Goal: Information Seeking & Learning: Learn about a topic

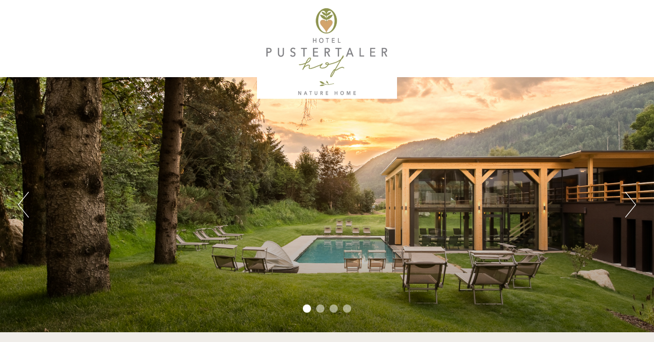
click at [633, 207] on button "Next" at bounding box center [630, 205] width 11 height 26
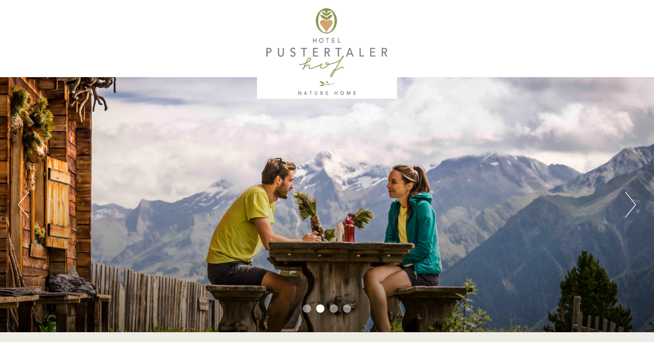
click at [633, 207] on button "Next" at bounding box center [630, 205] width 11 height 26
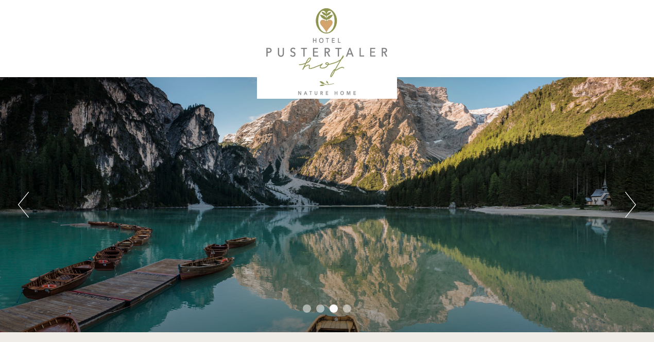
click at [633, 207] on button "Next" at bounding box center [630, 205] width 11 height 26
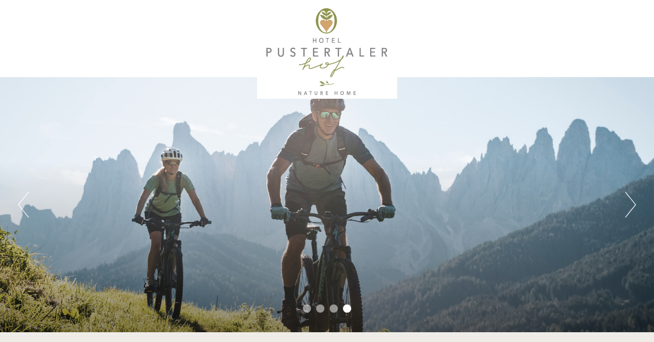
click at [633, 207] on button "Next" at bounding box center [630, 205] width 11 height 26
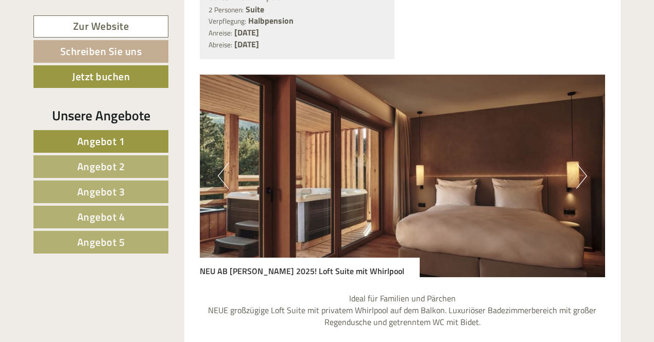
scroll to position [837, 0]
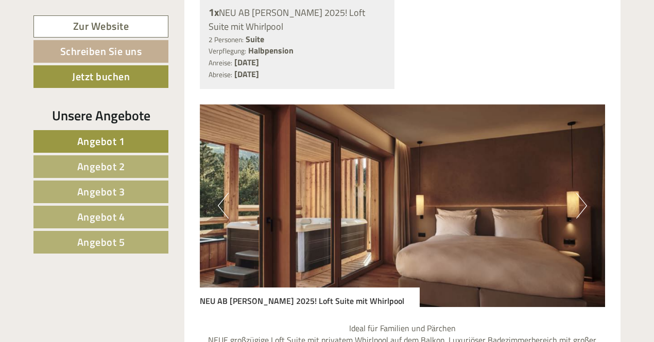
click at [581, 193] on button "Next" at bounding box center [581, 206] width 11 height 26
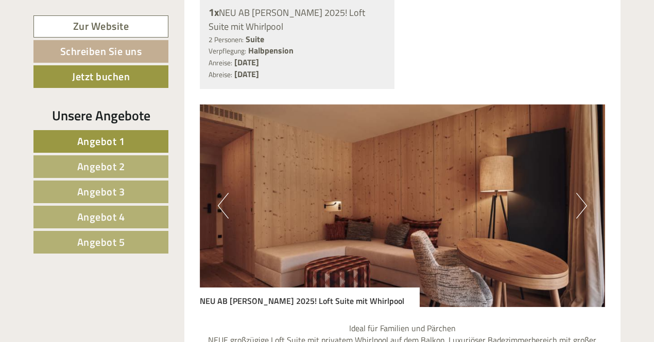
click at [581, 193] on button "Next" at bounding box center [581, 206] width 11 height 26
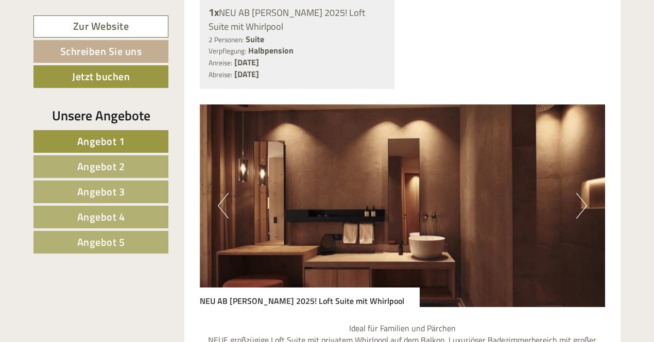
click at [581, 193] on button "Next" at bounding box center [581, 206] width 11 height 26
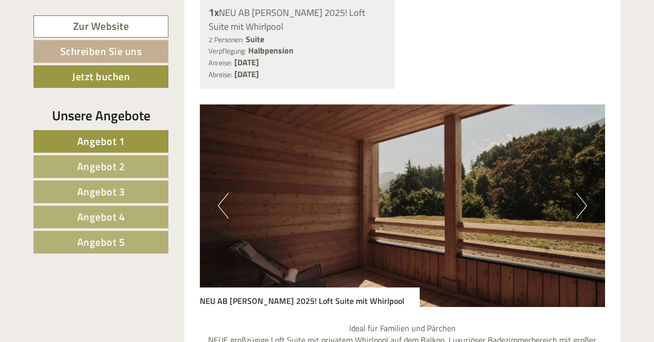
click at [581, 193] on button "Next" at bounding box center [581, 206] width 11 height 26
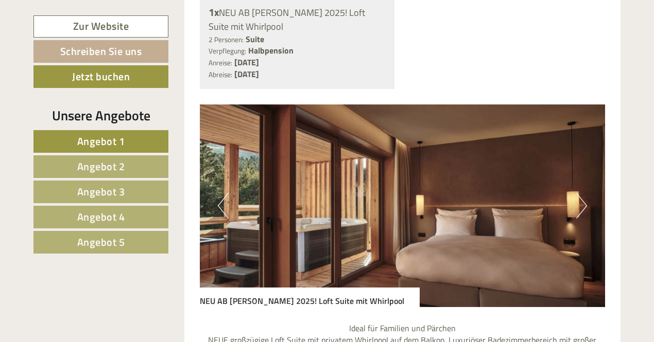
click at [581, 193] on button "Next" at bounding box center [581, 206] width 11 height 26
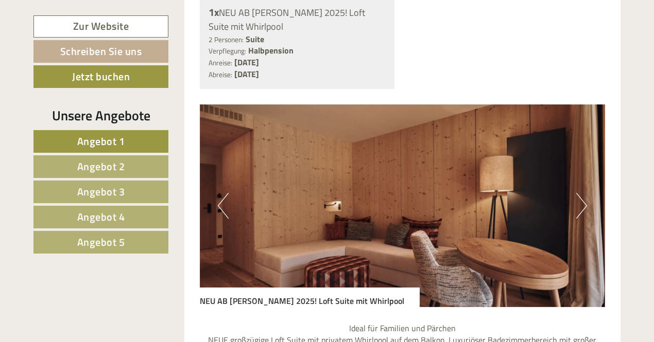
click at [581, 193] on button "Next" at bounding box center [581, 206] width 11 height 26
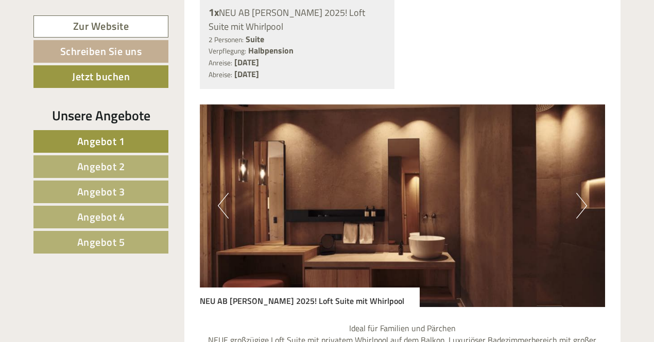
click at [581, 193] on button "Next" at bounding box center [581, 206] width 11 height 26
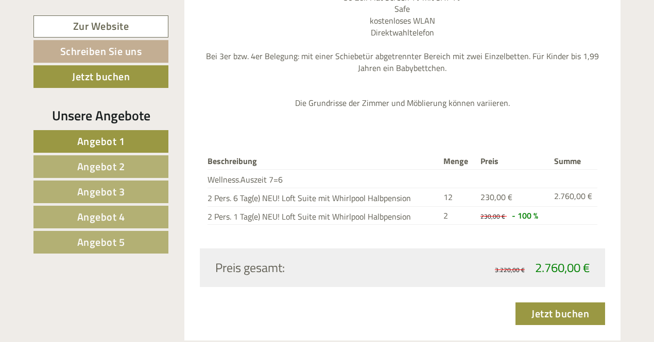
scroll to position [1346, 0]
click at [91, 166] on span "Angebot 2" at bounding box center [101, 167] width 48 height 16
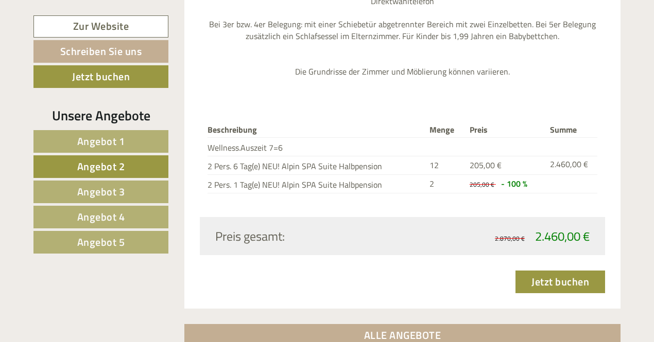
scroll to position [1342, 0]
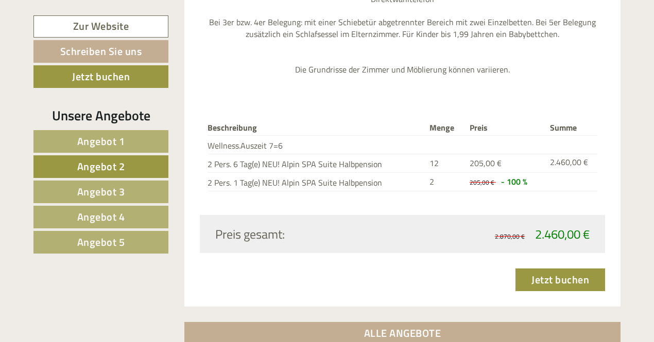
click at [92, 195] on span "Angebot 3" at bounding box center [101, 192] width 48 height 16
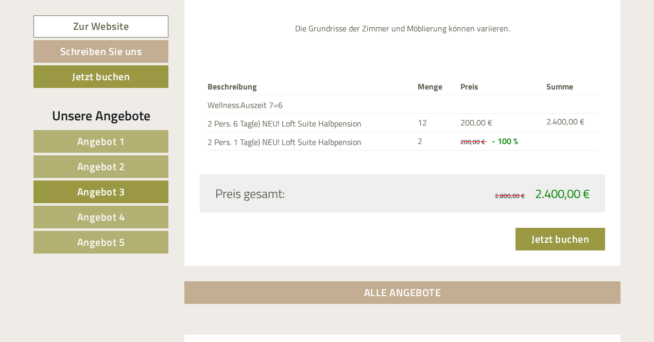
scroll to position [1409, 0]
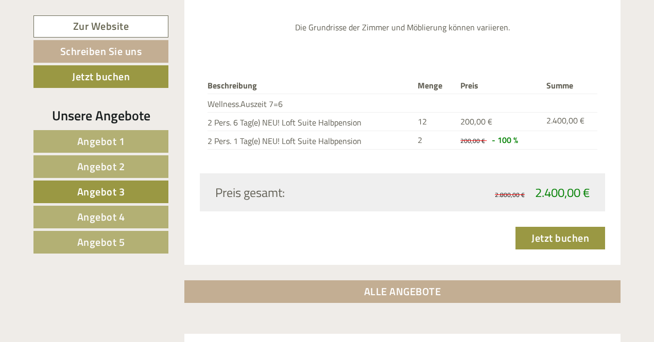
click at [78, 220] on span "Angebot 4" at bounding box center [101, 217] width 48 height 16
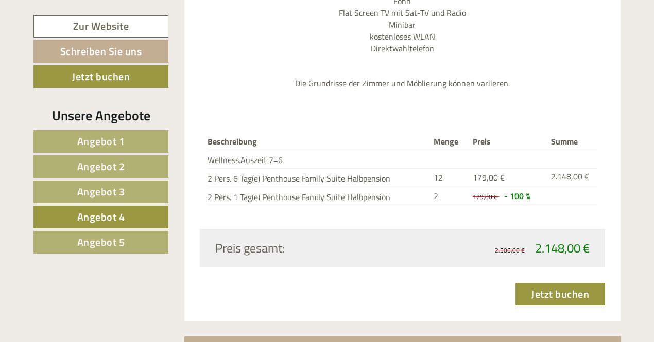
scroll to position [1295, 0]
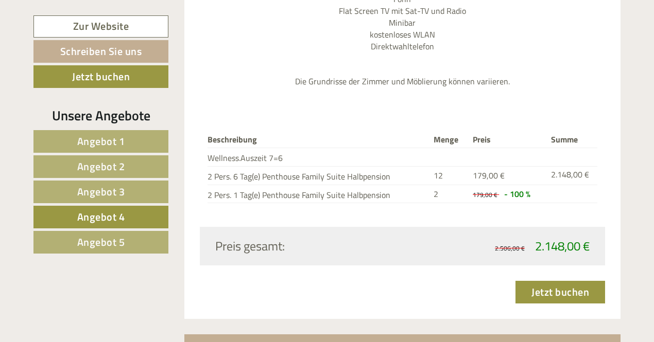
click at [81, 244] on span "Angebot 5" at bounding box center [101, 242] width 48 height 16
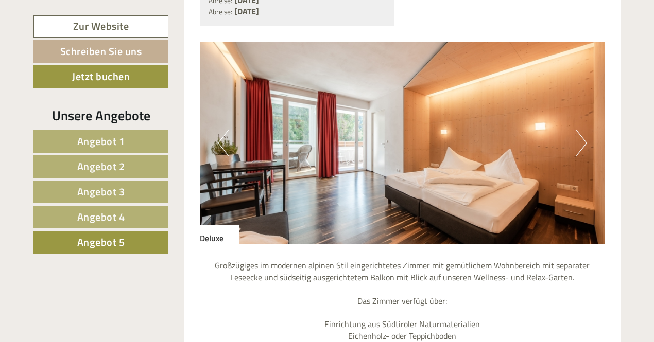
scroll to position [887, 0]
click at [583, 130] on button "Next" at bounding box center [581, 143] width 11 height 26
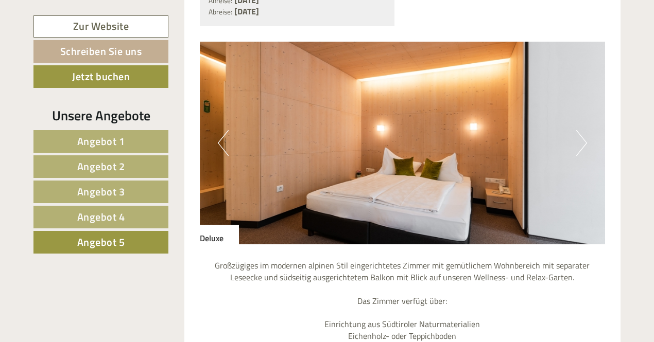
click at [583, 130] on button "Next" at bounding box center [581, 143] width 11 height 26
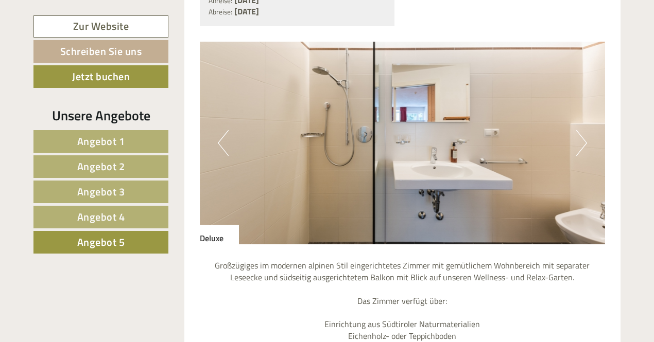
click at [583, 130] on button "Next" at bounding box center [581, 143] width 11 height 26
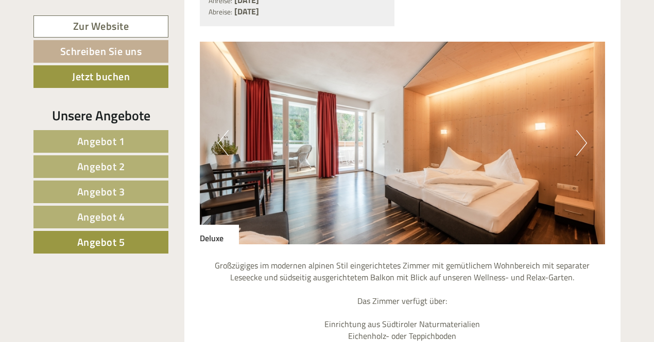
click at [583, 130] on button "Next" at bounding box center [581, 143] width 11 height 26
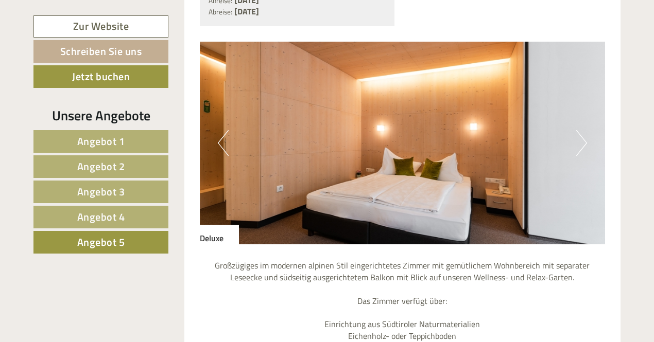
click at [99, 218] on span "Angebot 4" at bounding box center [101, 217] width 48 height 16
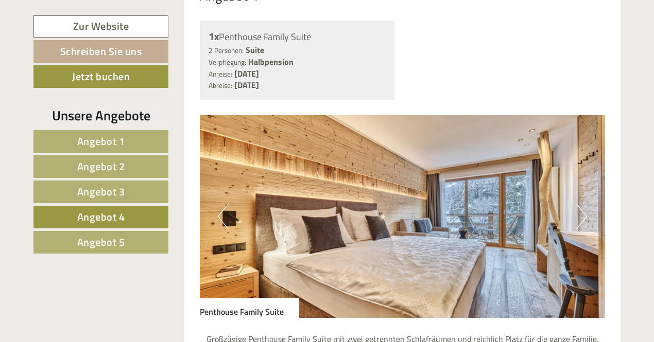
scroll to position [817, 0]
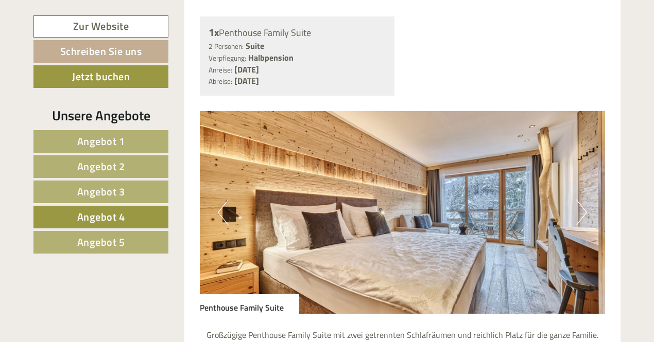
click at [580, 200] on button "Next" at bounding box center [581, 213] width 11 height 26
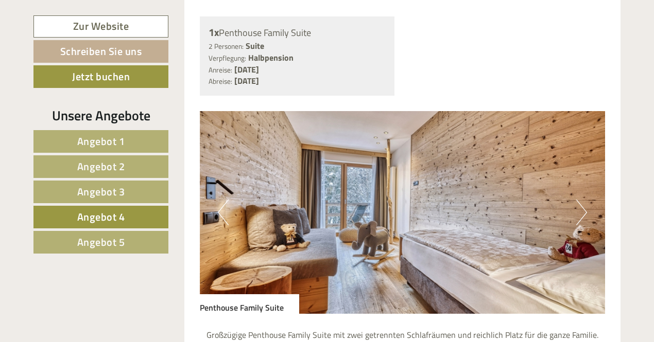
click at [580, 200] on button "Next" at bounding box center [581, 213] width 11 height 26
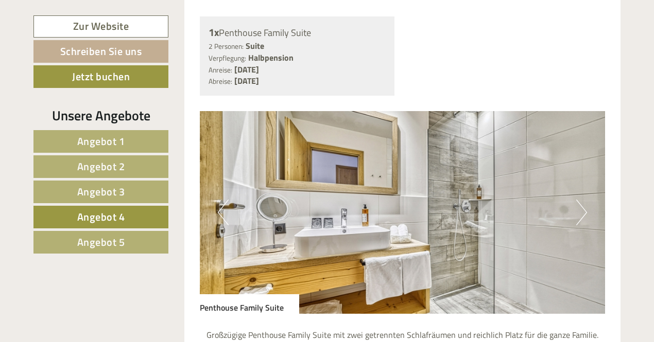
click at [580, 200] on button "Next" at bounding box center [581, 213] width 11 height 26
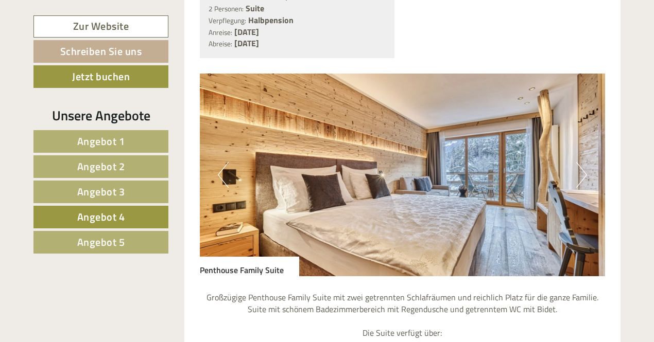
scroll to position [857, 0]
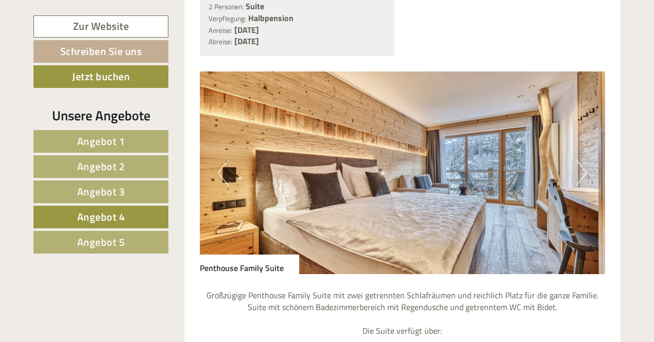
click at [583, 160] on button "Next" at bounding box center [581, 173] width 11 height 26
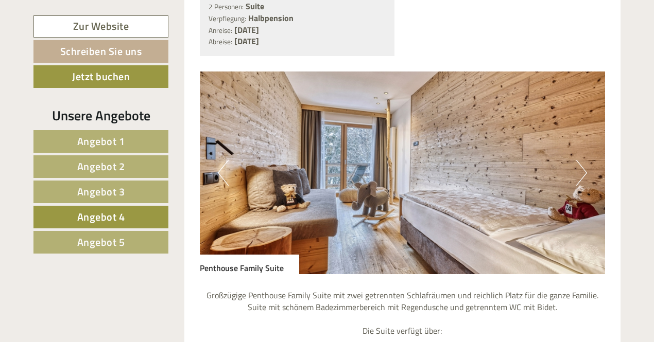
click at [583, 160] on button "Next" at bounding box center [581, 173] width 11 height 26
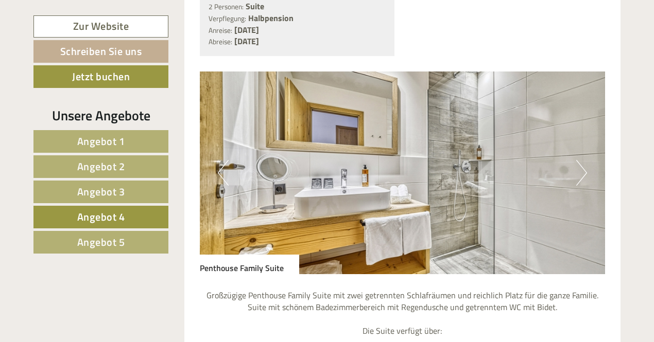
click at [583, 160] on button "Next" at bounding box center [581, 173] width 11 height 26
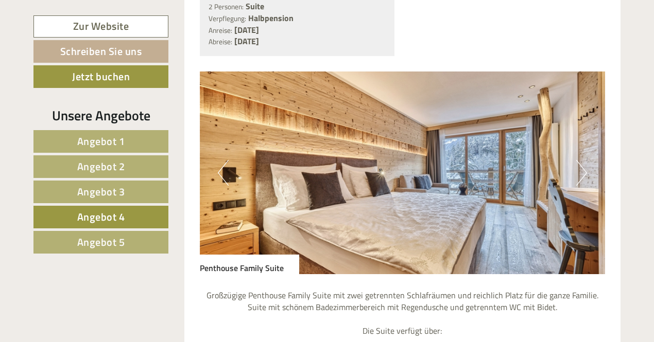
click at [93, 189] on span "Angebot 3" at bounding box center [101, 192] width 48 height 16
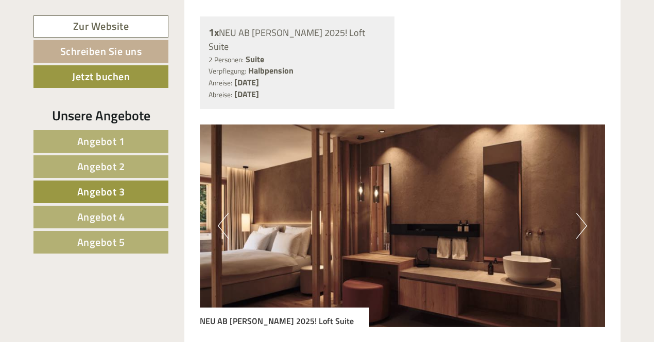
scroll to position [818, 0]
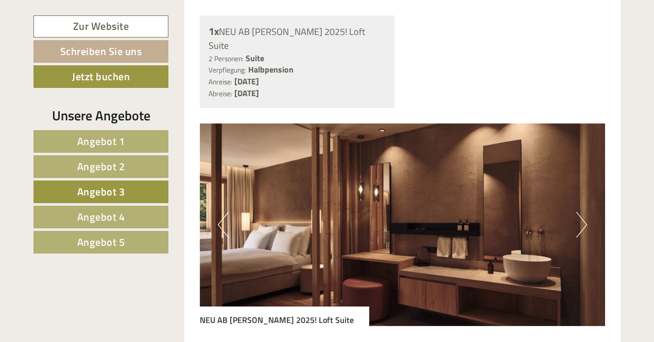
click at [579, 212] on button "Next" at bounding box center [581, 225] width 11 height 26
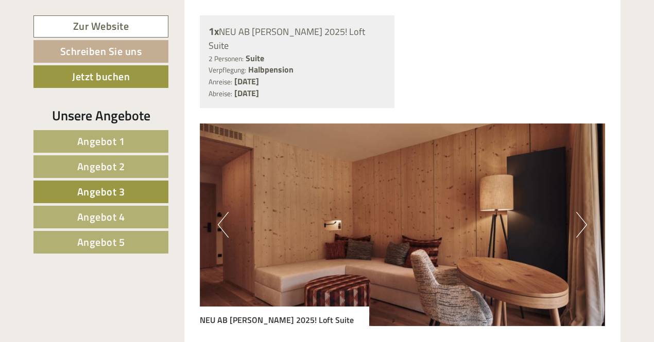
click at [579, 212] on button "Next" at bounding box center [581, 225] width 11 height 26
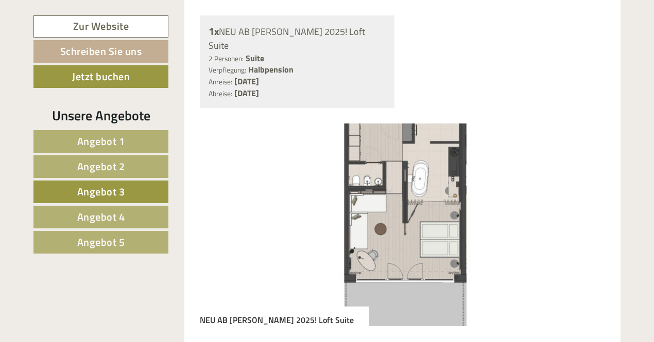
click at [579, 212] on button "Next" at bounding box center [581, 225] width 11 height 26
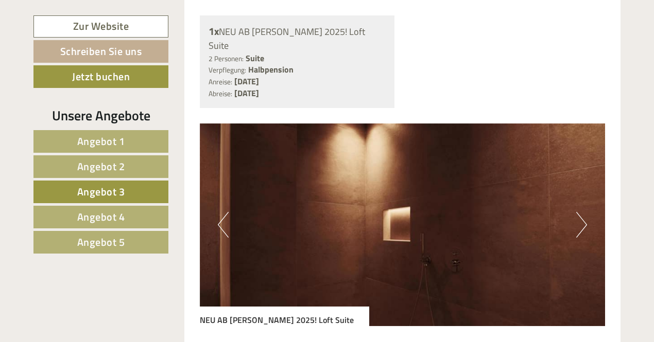
click at [579, 212] on button "Next" at bounding box center [581, 225] width 11 height 26
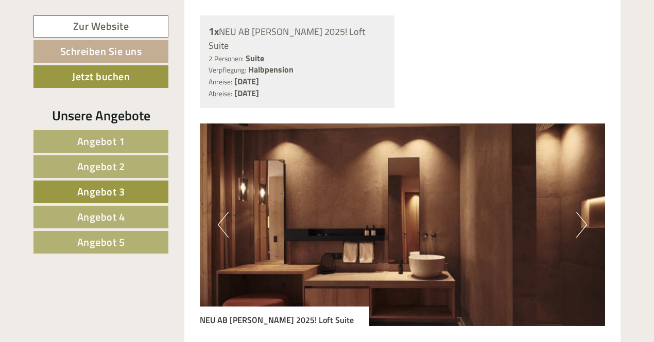
click at [579, 212] on button "Next" at bounding box center [581, 225] width 11 height 26
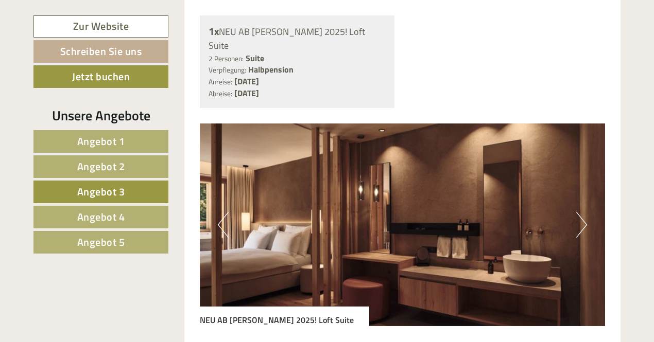
click at [579, 212] on button "Next" at bounding box center [581, 225] width 11 height 26
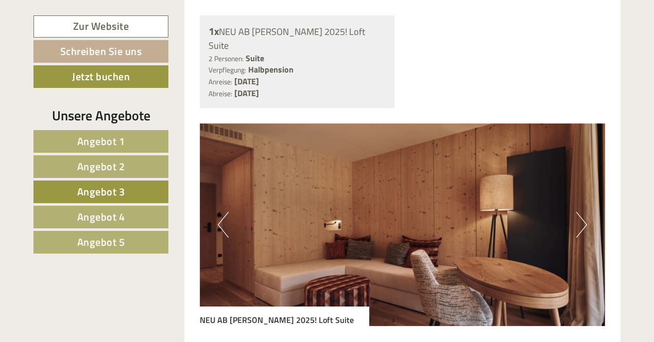
click at [579, 212] on button "Next" at bounding box center [581, 225] width 11 height 26
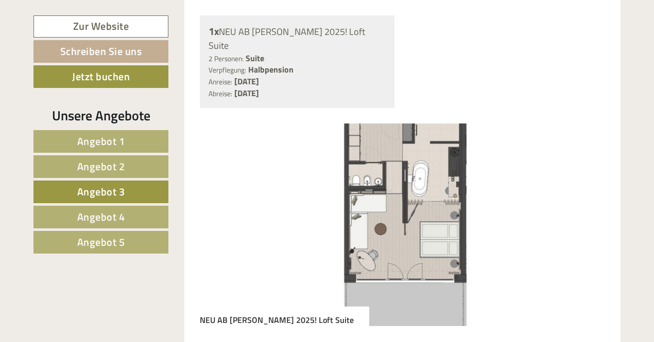
click at [91, 169] on span "Angebot 2" at bounding box center [101, 167] width 48 height 16
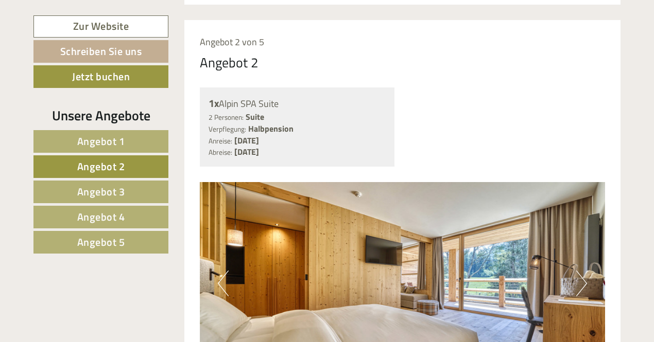
click at [579, 271] on button "Next" at bounding box center [581, 284] width 11 height 26
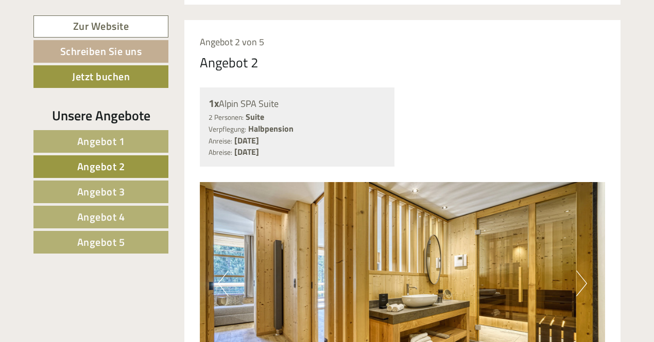
click at [579, 271] on button "Next" at bounding box center [581, 284] width 11 height 26
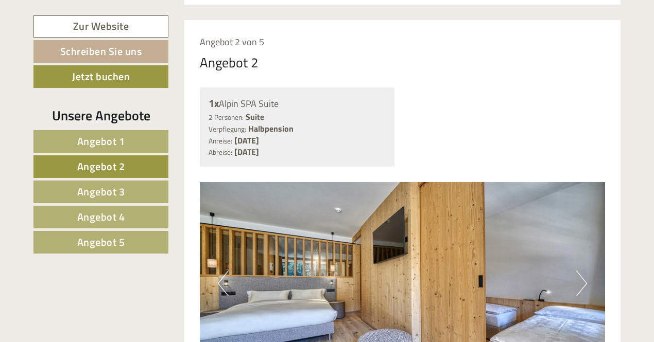
click at [579, 271] on button "Next" at bounding box center [581, 284] width 11 height 26
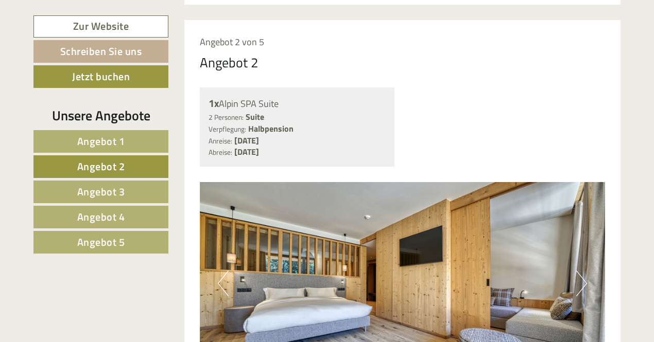
click at [579, 271] on button "Next" at bounding box center [581, 284] width 11 height 26
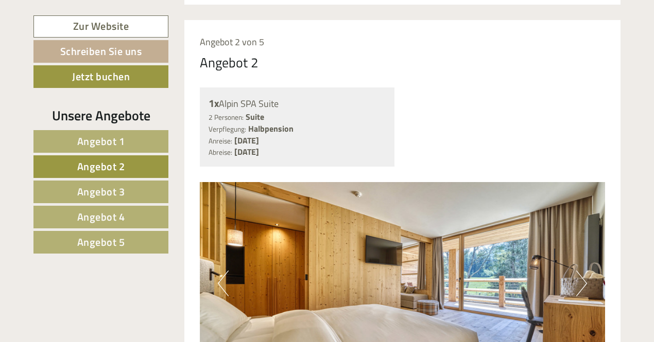
click at [579, 271] on button "Next" at bounding box center [581, 284] width 11 height 26
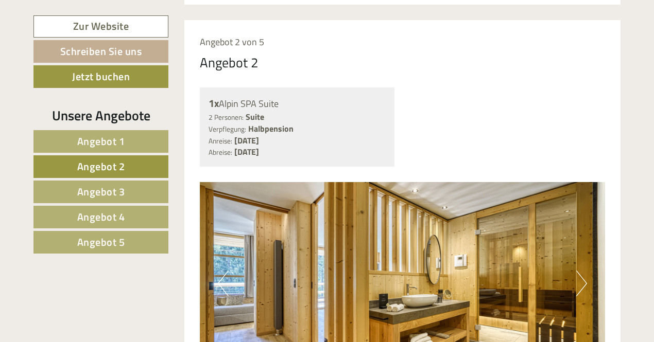
click at [579, 271] on button "Next" at bounding box center [581, 284] width 11 height 26
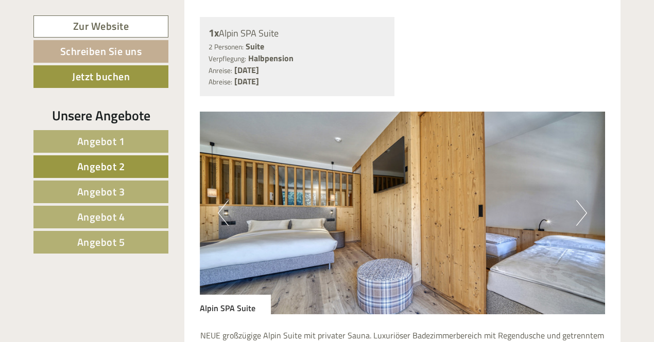
scroll to position [819, 0]
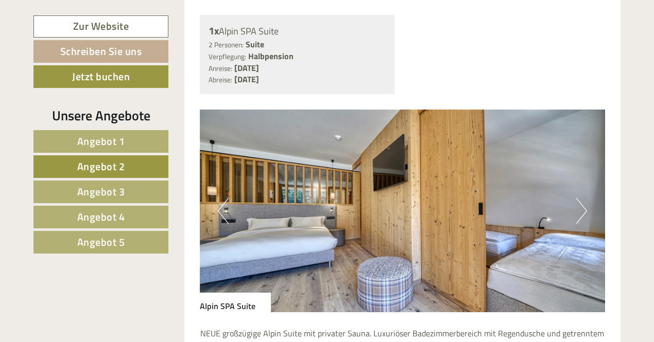
click at [580, 198] on button "Next" at bounding box center [581, 211] width 11 height 26
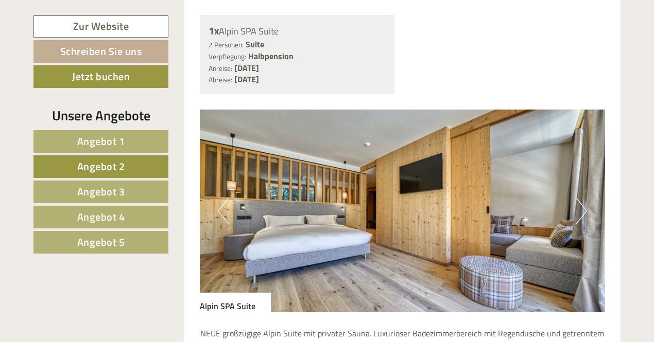
click at [580, 198] on button "Next" at bounding box center [581, 211] width 11 height 26
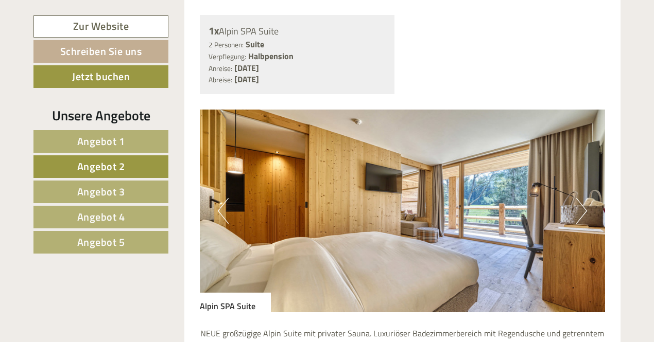
click at [580, 198] on button "Next" at bounding box center [581, 211] width 11 height 26
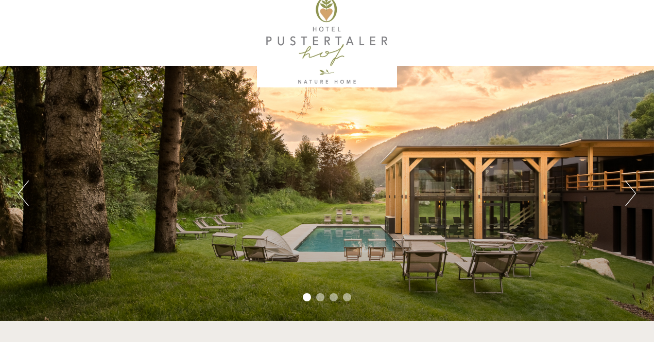
scroll to position [0, 0]
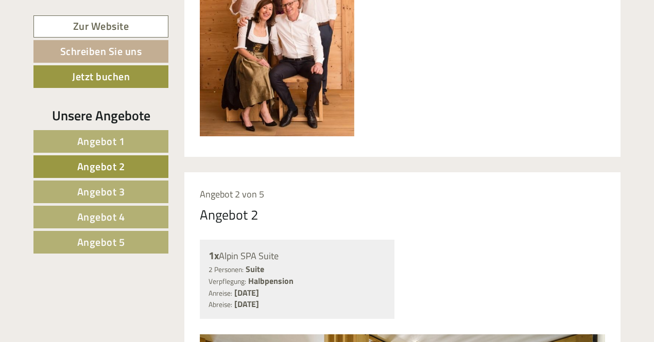
click at [136, 140] on link "Angebot 1" at bounding box center [100, 141] width 135 height 23
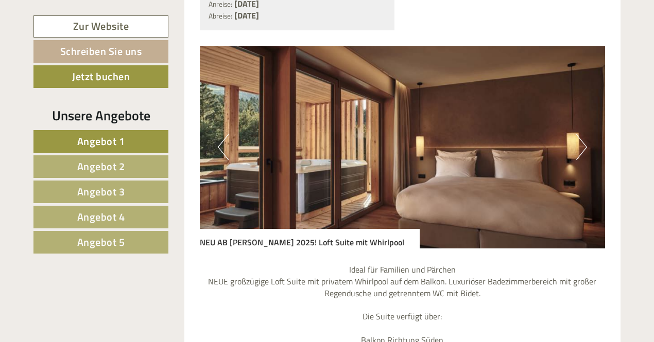
scroll to position [890, 0]
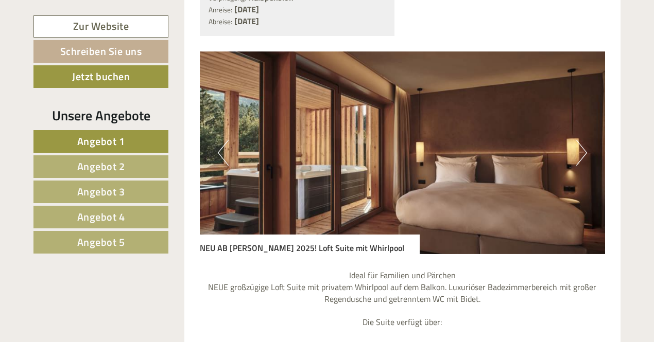
click at [575, 119] on img at bounding box center [403, 153] width 406 height 203
click at [581, 140] on button "Next" at bounding box center [581, 153] width 11 height 26
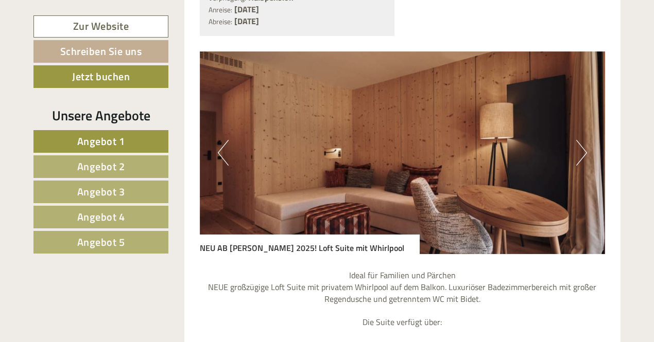
click at [583, 140] on button "Next" at bounding box center [581, 153] width 11 height 26
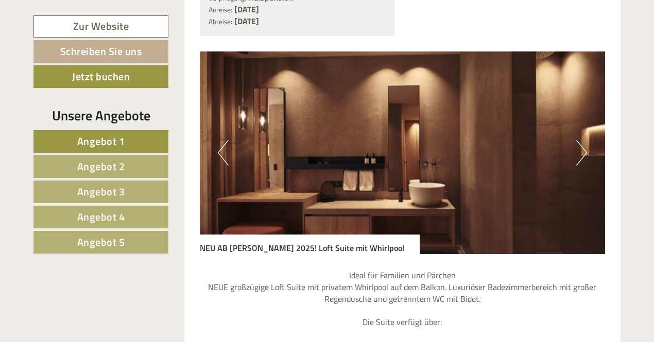
click at [582, 140] on button "Next" at bounding box center [581, 153] width 11 height 26
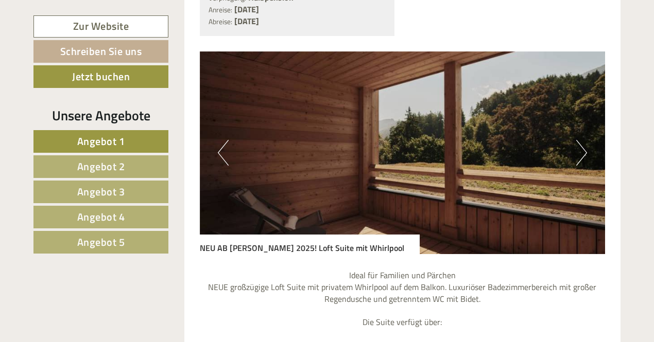
click at [582, 140] on button "Next" at bounding box center [581, 153] width 11 height 26
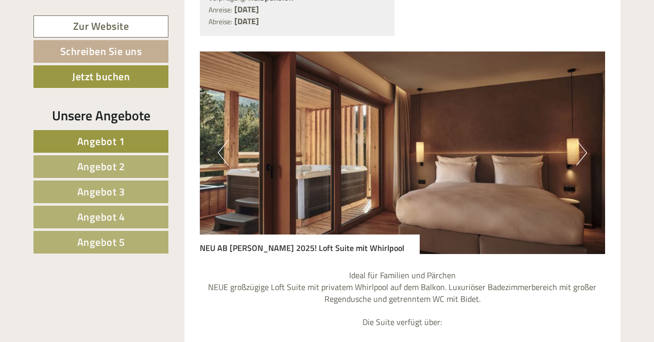
click at [129, 163] on link "Angebot 2" at bounding box center [100, 167] width 135 height 23
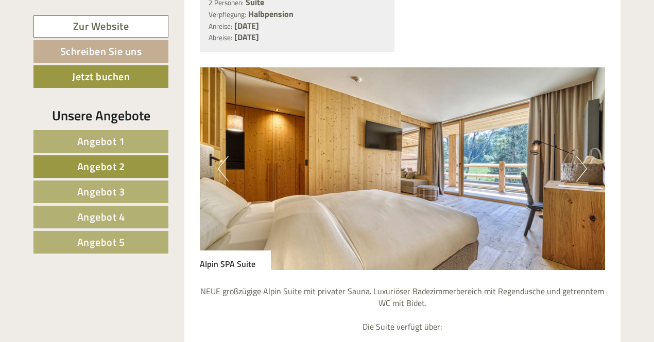
scroll to position [863, 0]
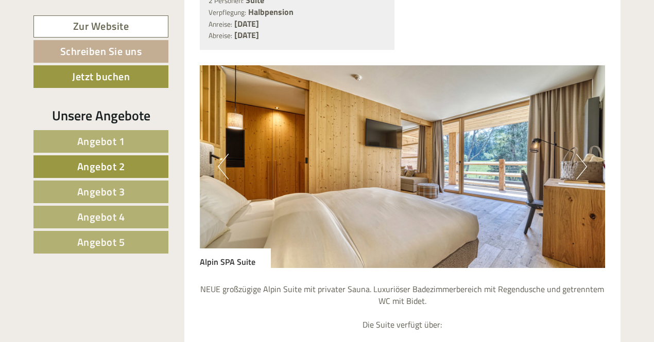
click at [588, 142] on img at bounding box center [403, 166] width 406 height 203
click at [582, 154] on button "Next" at bounding box center [581, 167] width 11 height 26
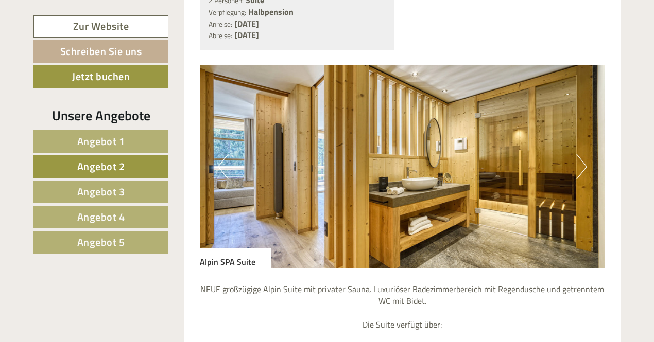
click at [579, 155] on button "Next" at bounding box center [581, 167] width 11 height 26
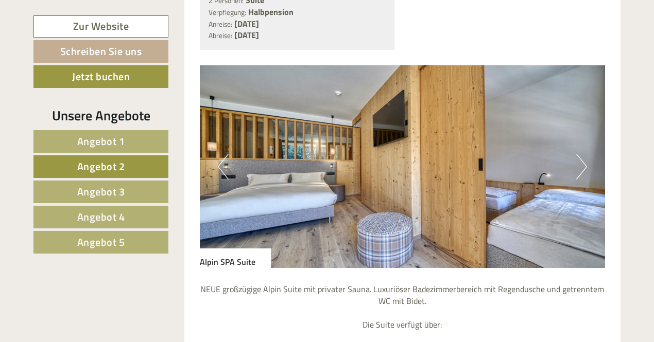
click at [583, 154] on button "Next" at bounding box center [581, 167] width 11 height 26
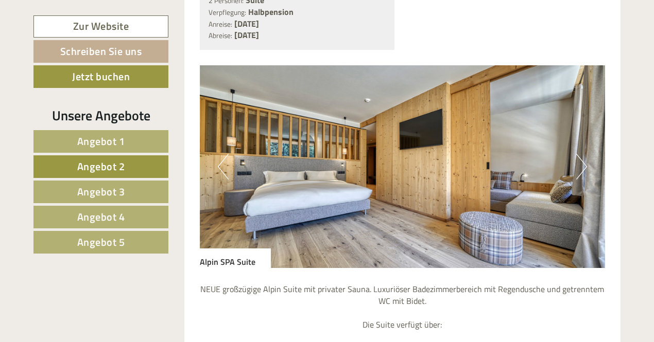
click at [577, 155] on button "Next" at bounding box center [581, 167] width 11 height 26
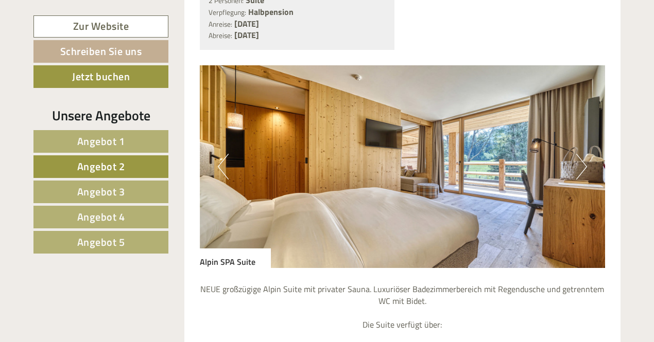
click at [587, 147] on img at bounding box center [403, 166] width 406 height 203
click at [583, 154] on button "Next" at bounding box center [581, 167] width 11 height 26
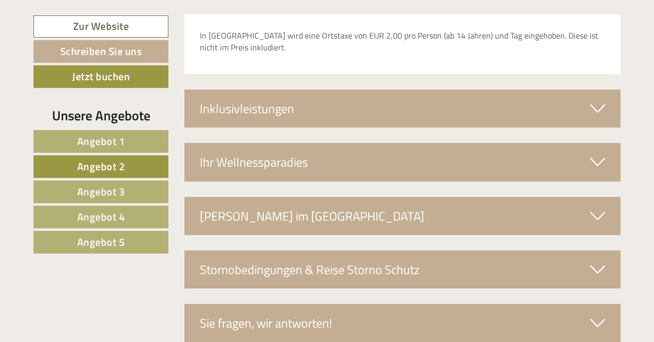
scroll to position [1702, 0]
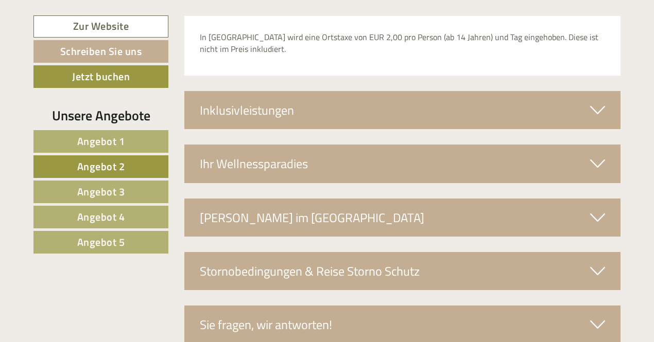
click at [593, 155] on icon at bounding box center [597, 164] width 15 height 18
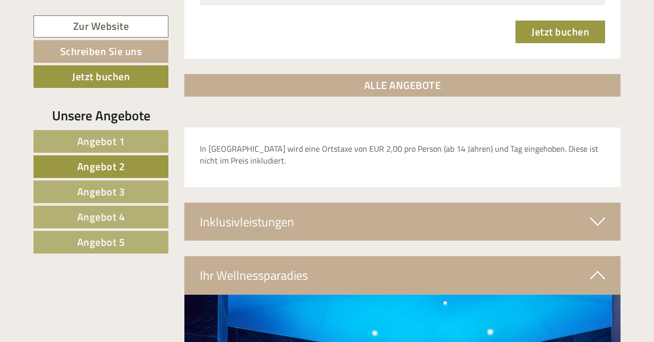
scroll to position [1589, 0]
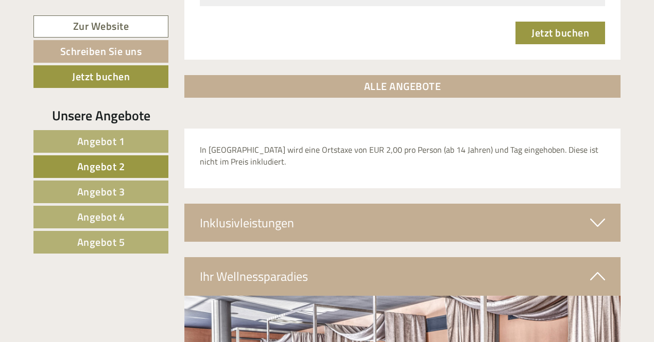
click at [593, 214] on icon at bounding box center [597, 223] width 15 height 18
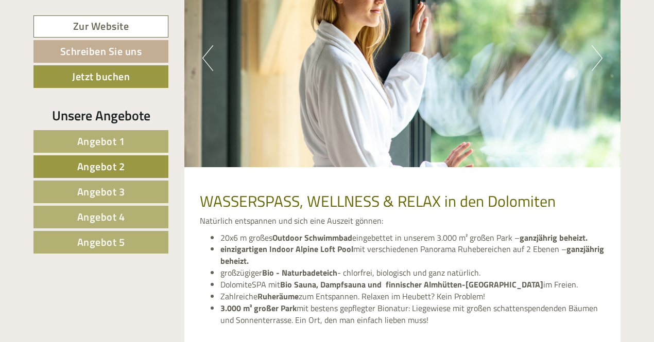
scroll to position [2387, 0]
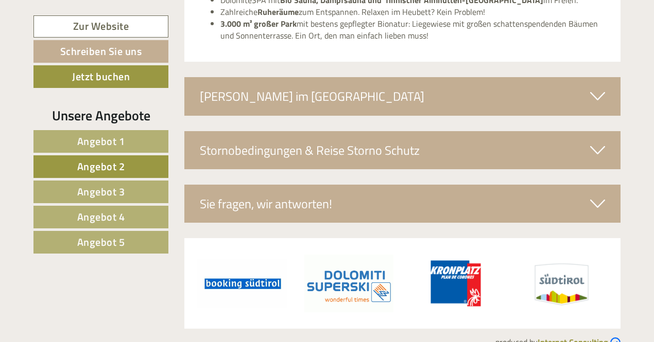
click at [300, 77] on div "[PERSON_NAME] im [GEOGRAPHIC_DATA]" at bounding box center [402, 96] width 437 height 38
